Goal: Find specific page/section: Find specific page/section

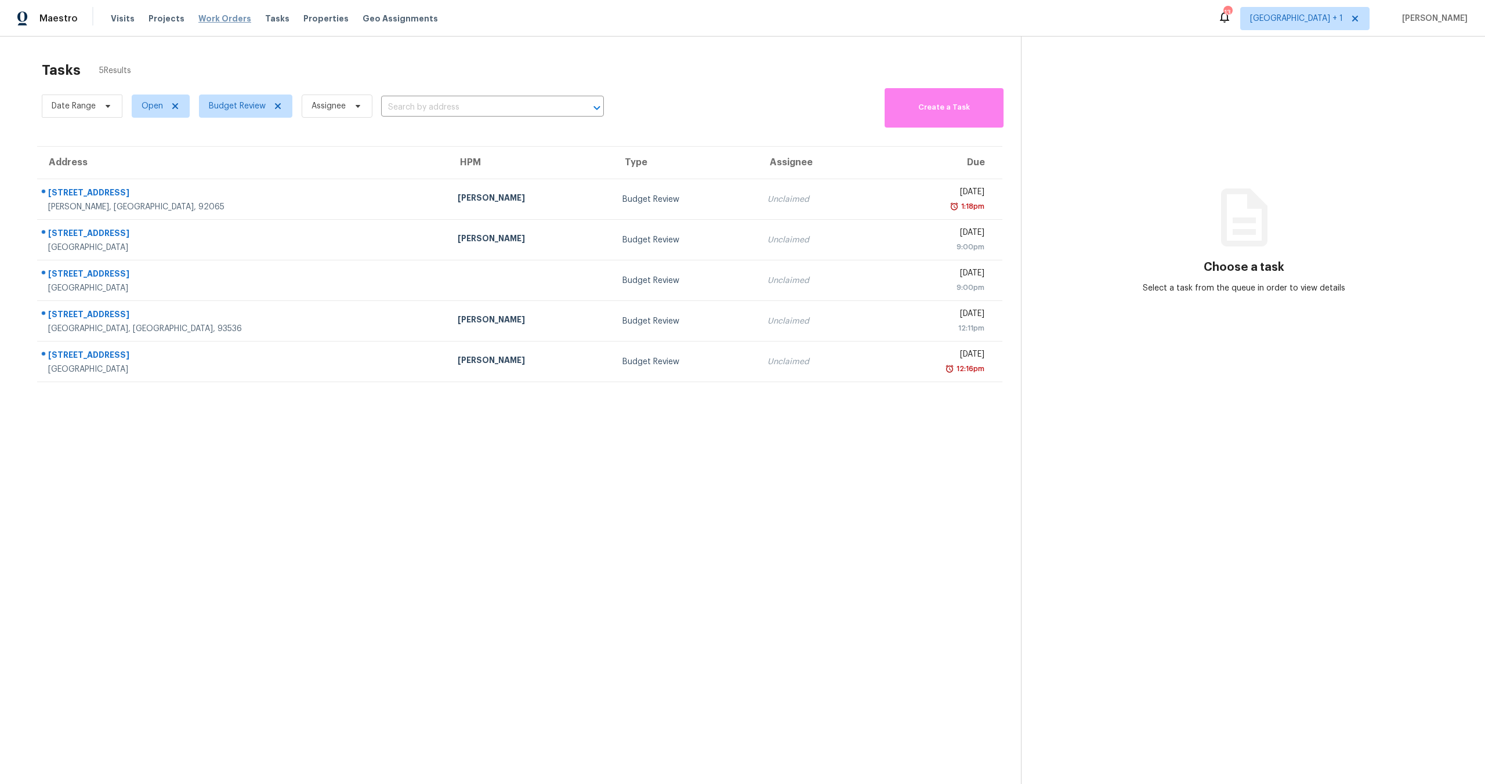
click at [212, 17] on span "Work Orders" at bounding box center [224, 19] width 53 height 12
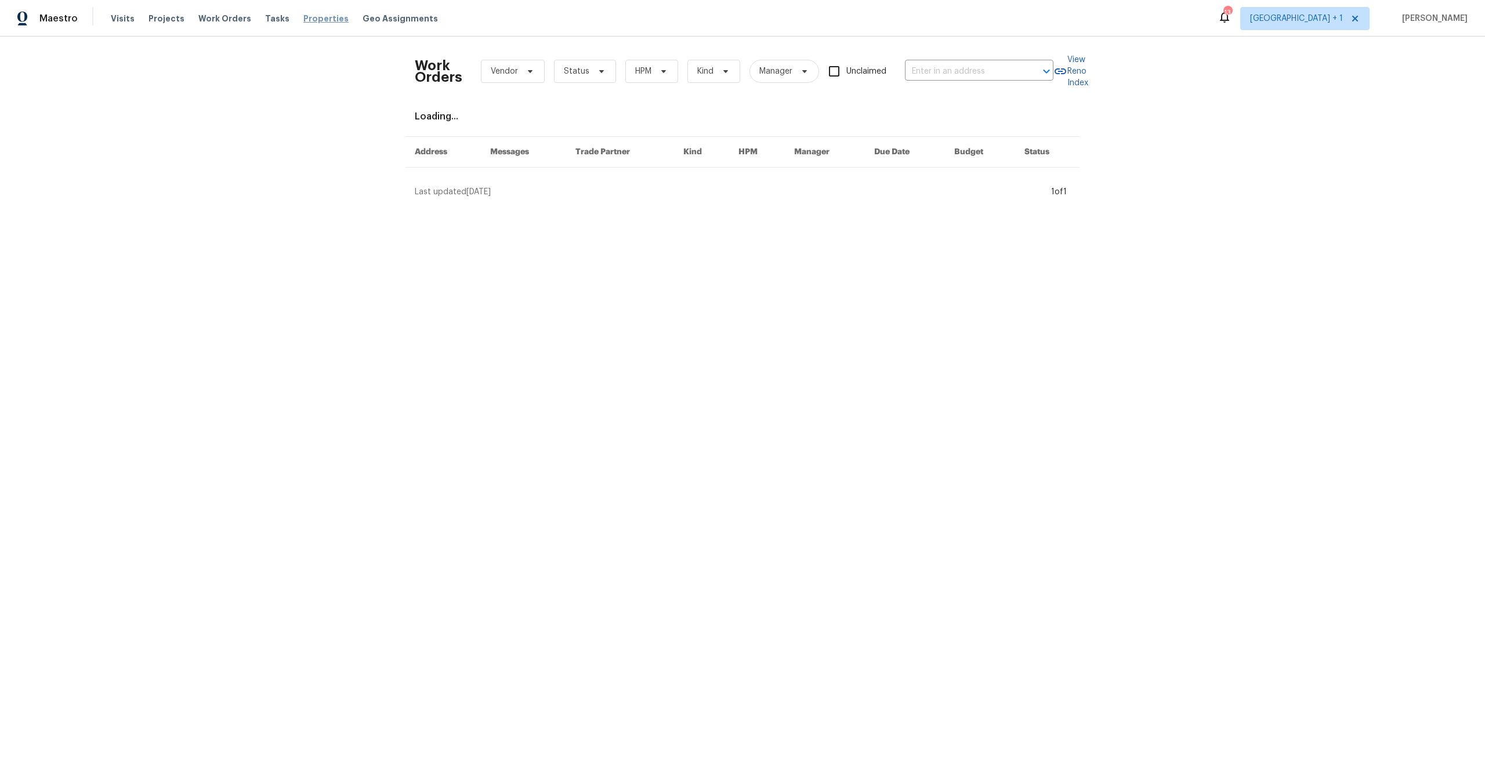
click at [303, 23] on span "Properties" at bounding box center [325, 19] width 45 height 12
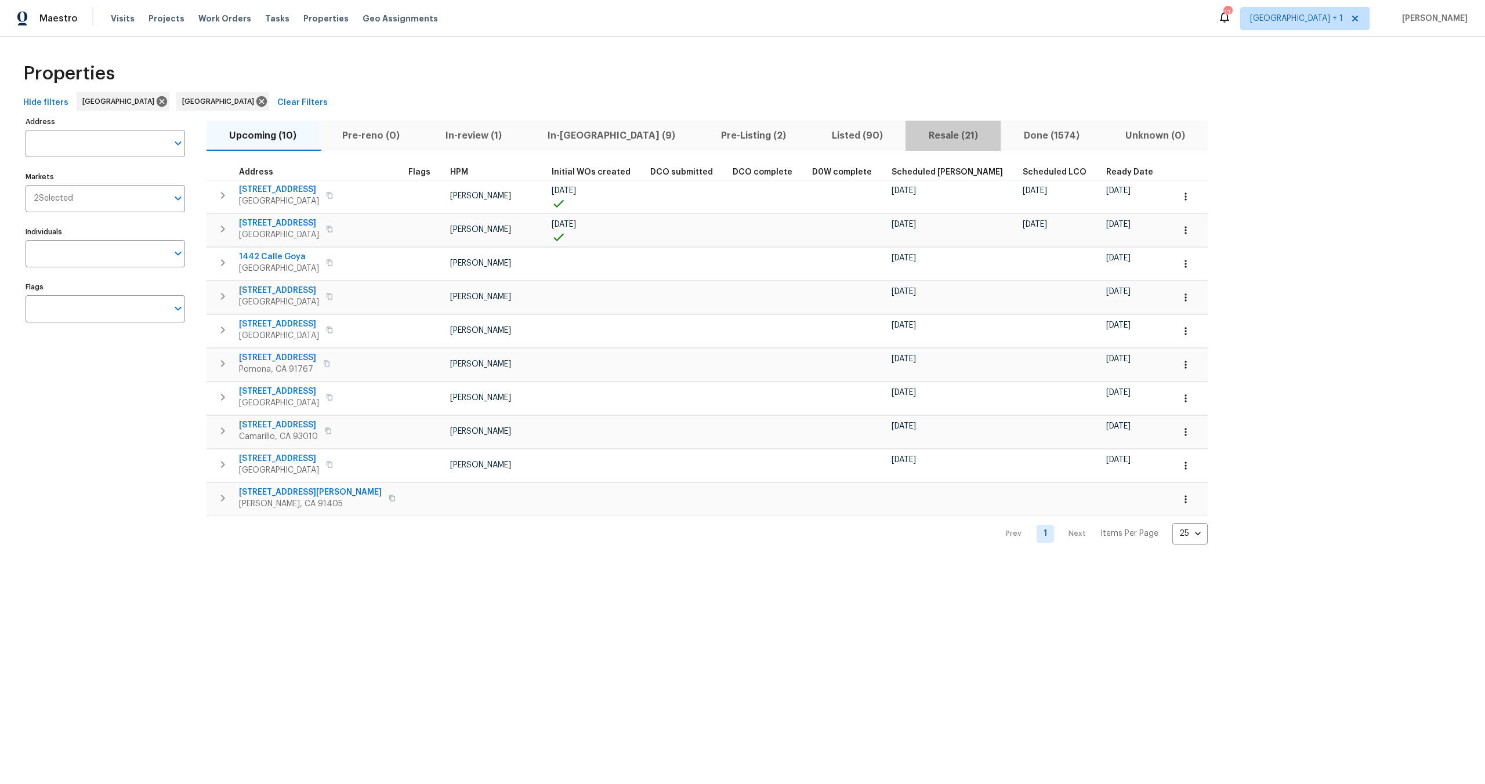
click at [913, 134] on span "Resale (21)" at bounding box center [953, 136] width 81 height 16
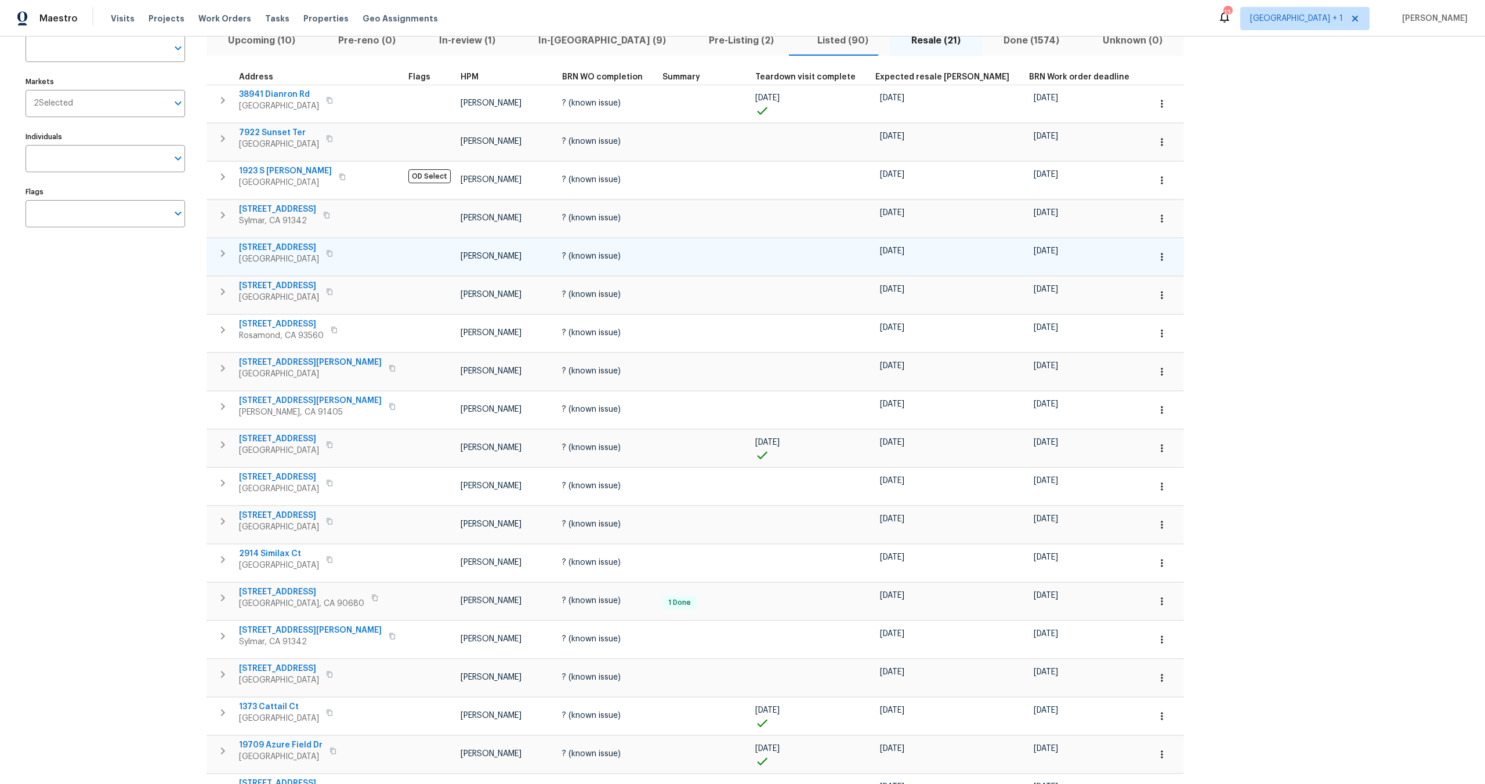
scroll to position [102, 0]
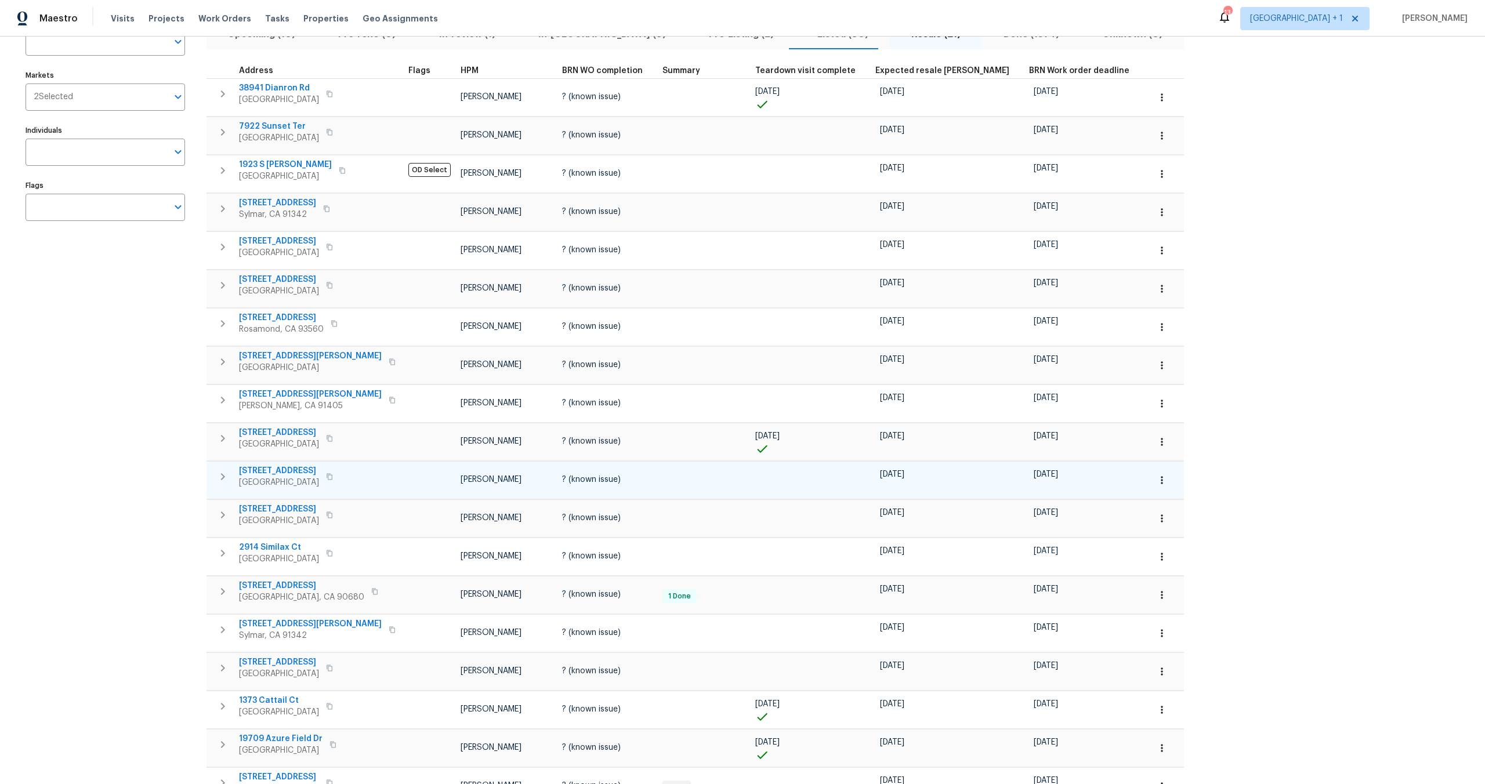
click at [288, 469] on span "[STREET_ADDRESS]" at bounding box center [279, 471] width 80 height 12
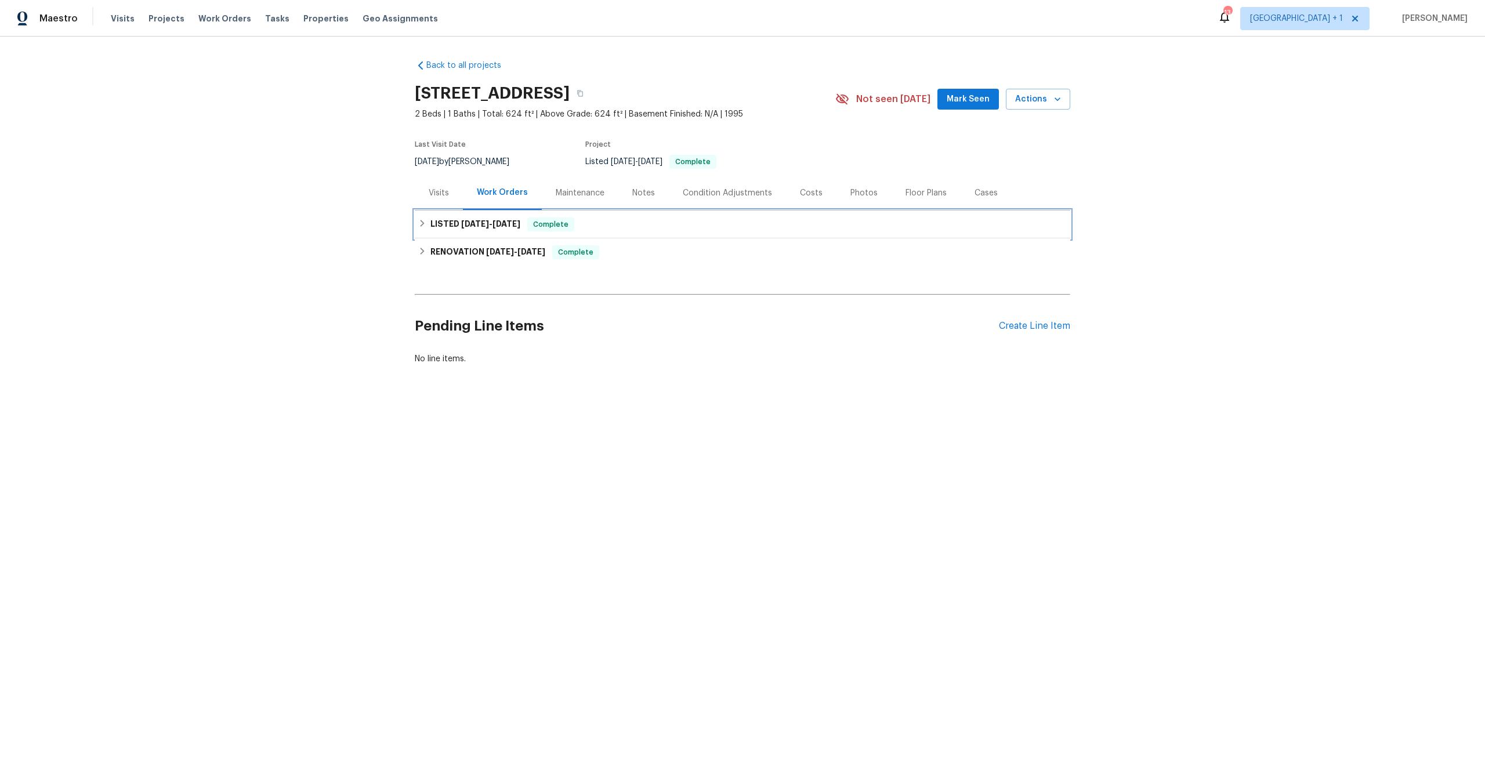
click at [431, 226] on h6 "LISTED [DATE] - [DATE]" at bounding box center [476, 225] width 90 height 14
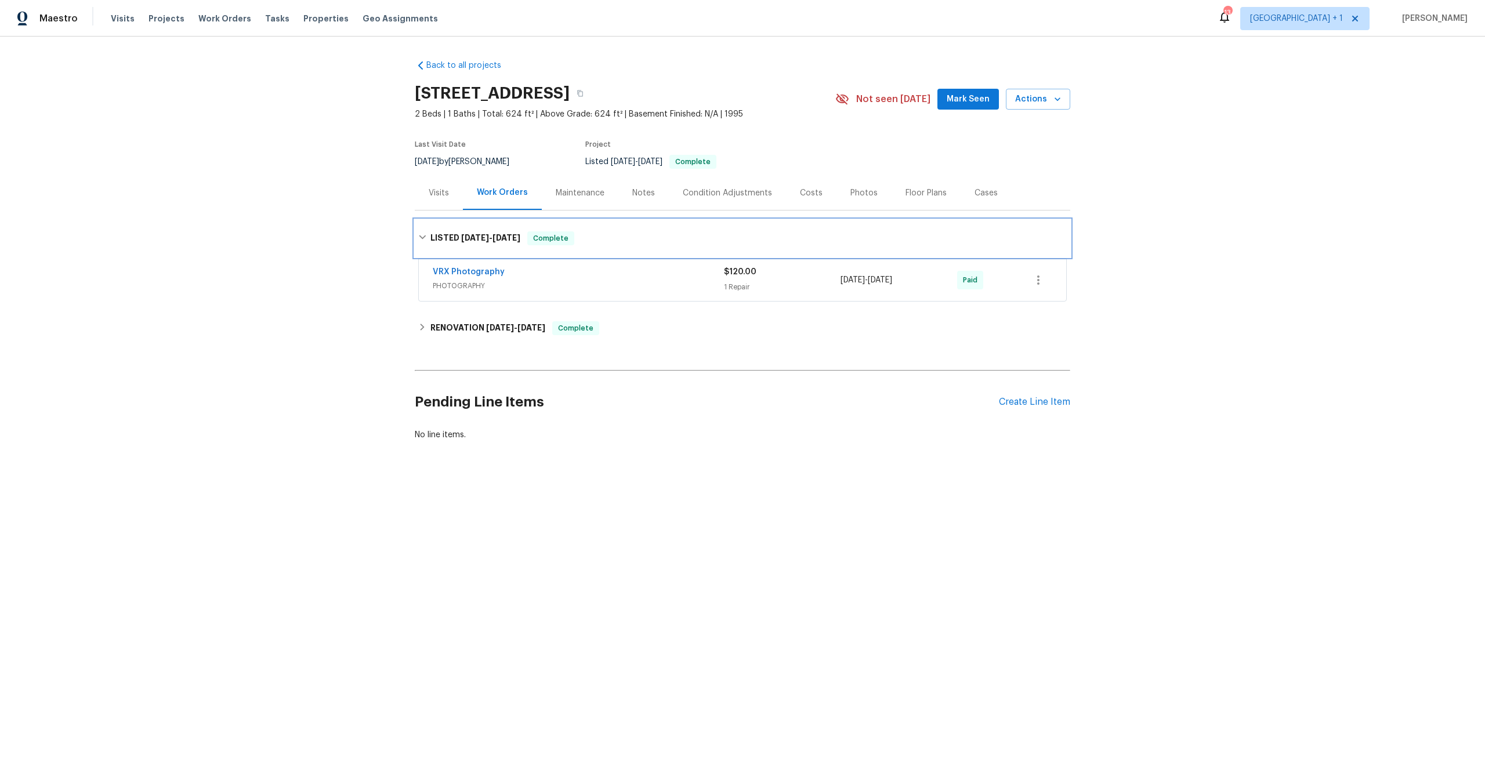
click at [480, 236] on span "[DATE]" at bounding box center [475, 238] width 28 height 8
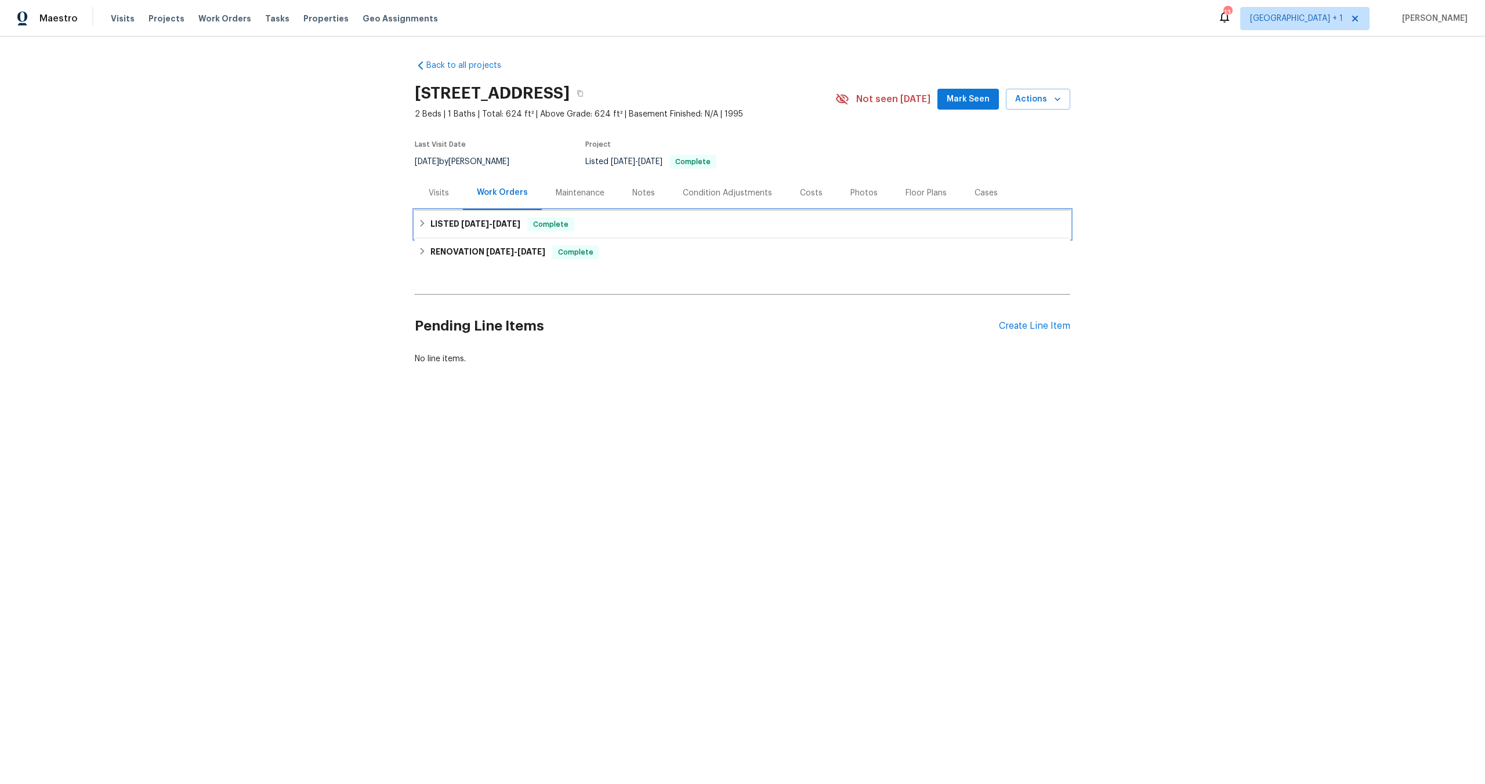
click at [486, 232] on div "LISTED [DATE] - [DATE] Complete" at bounding box center [743, 225] width 656 height 28
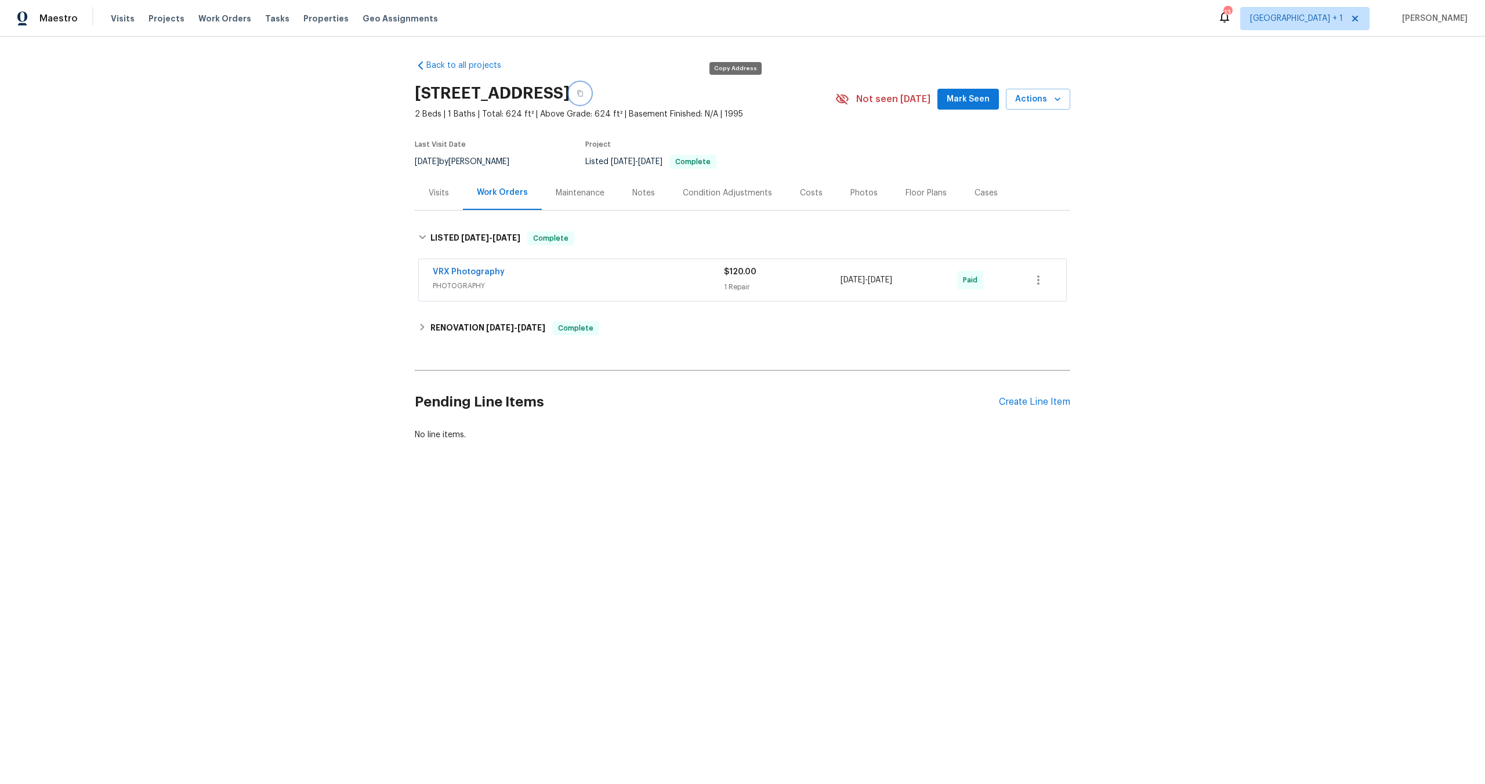
click at [584, 95] on icon "button" at bounding box center [580, 93] width 7 height 7
